Goal: Information Seeking & Learning: Understand process/instructions

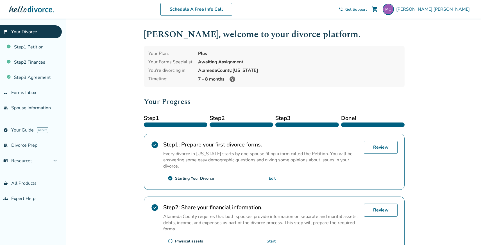
click at [235, 123] on div at bounding box center [242, 124] width 64 height 4
click at [34, 48] on link "Step 1 : Petition" at bounding box center [31, 46] width 62 height 13
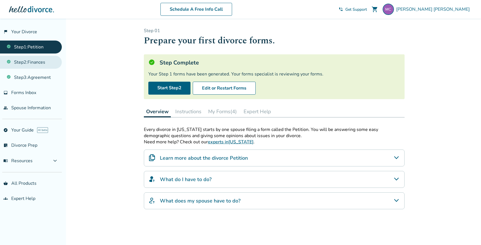
click at [34, 66] on link "Step 2 : Finances" at bounding box center [31, 62] width 62 height 13
